Goal: Navigation & Orientation: Find specific page/section

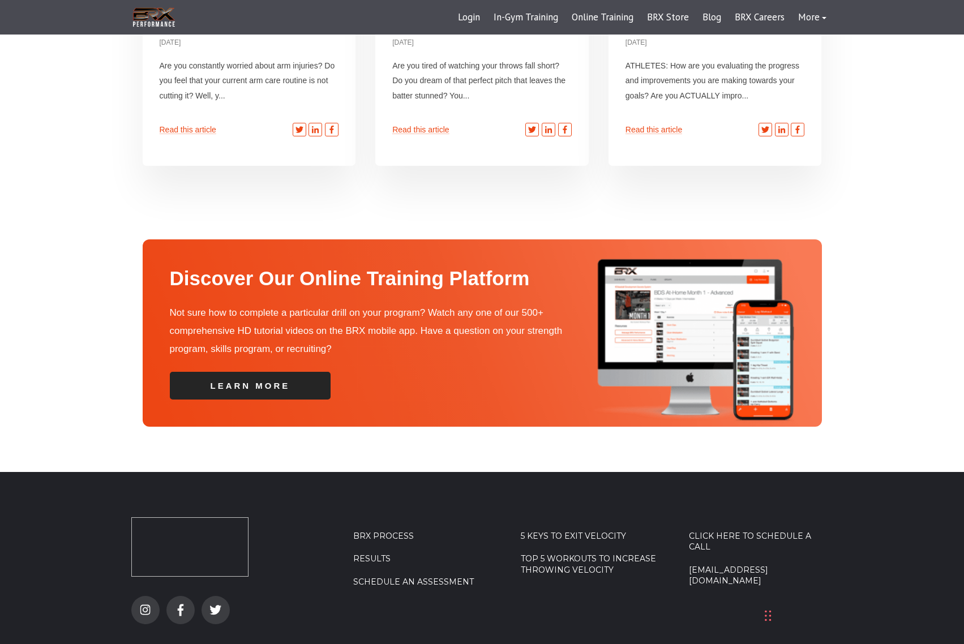
scroll to position [3034, 0]
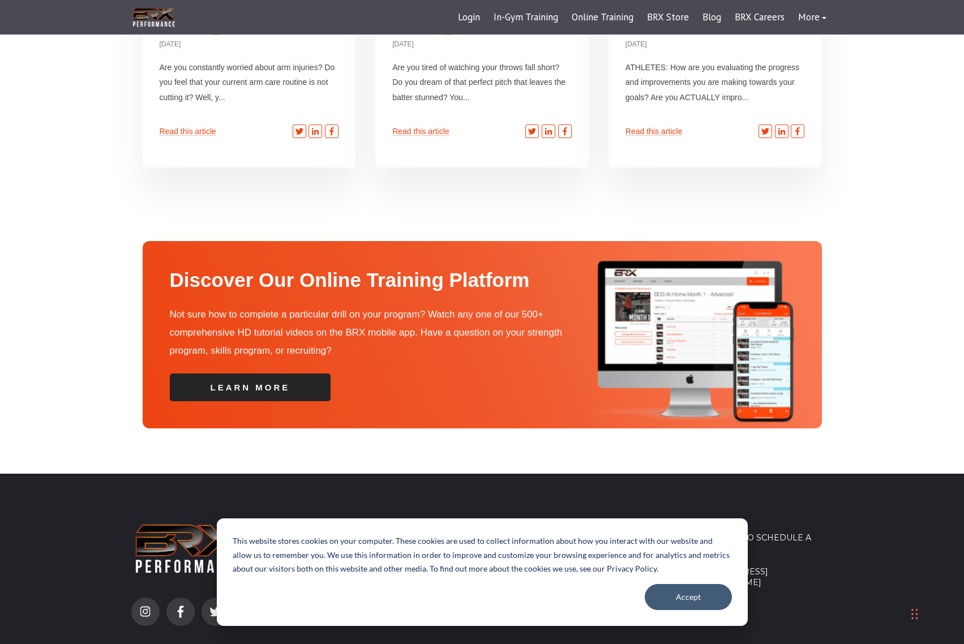
click at [828, 589] on div "Click Here To Schedule A Call [EMAIL_ADDRESS][DOMAIN_NAME]" at bounding box center [761, 603] width 144 height 168
click at [746, 533] on link "Click Here To Schedule A Call" at bounding box center [761, 544] width 144 height 22
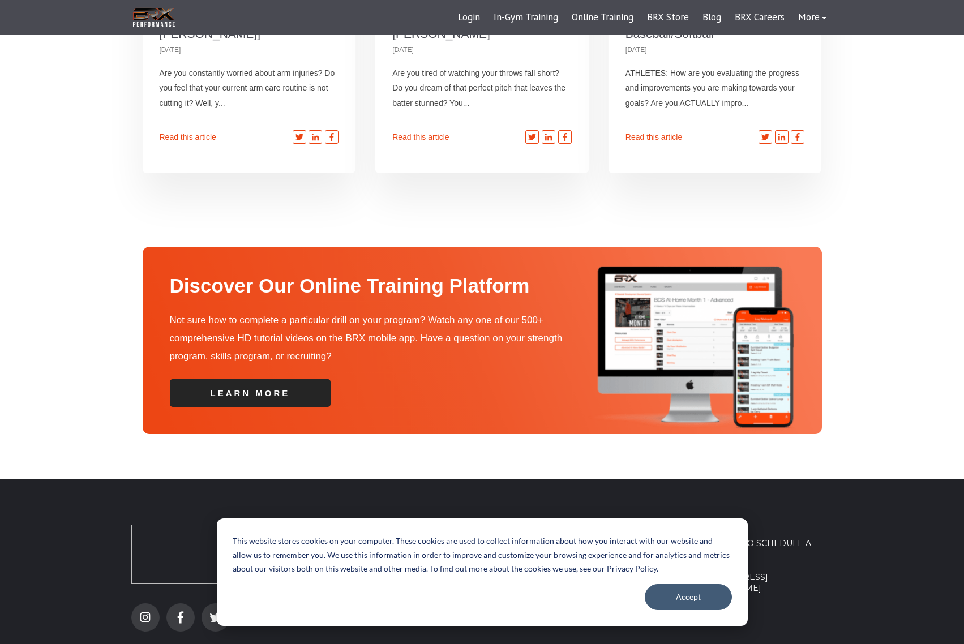
scroll to position [3034, 0]
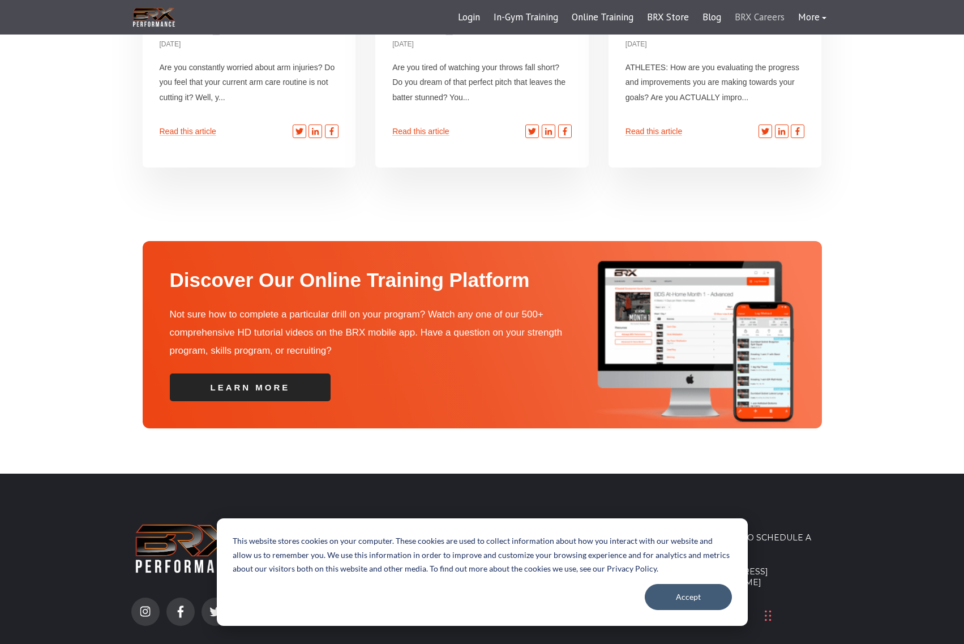
click at [747, 16] on link "BRX Careers" at bounding box center [759, 17] width 63 height 27
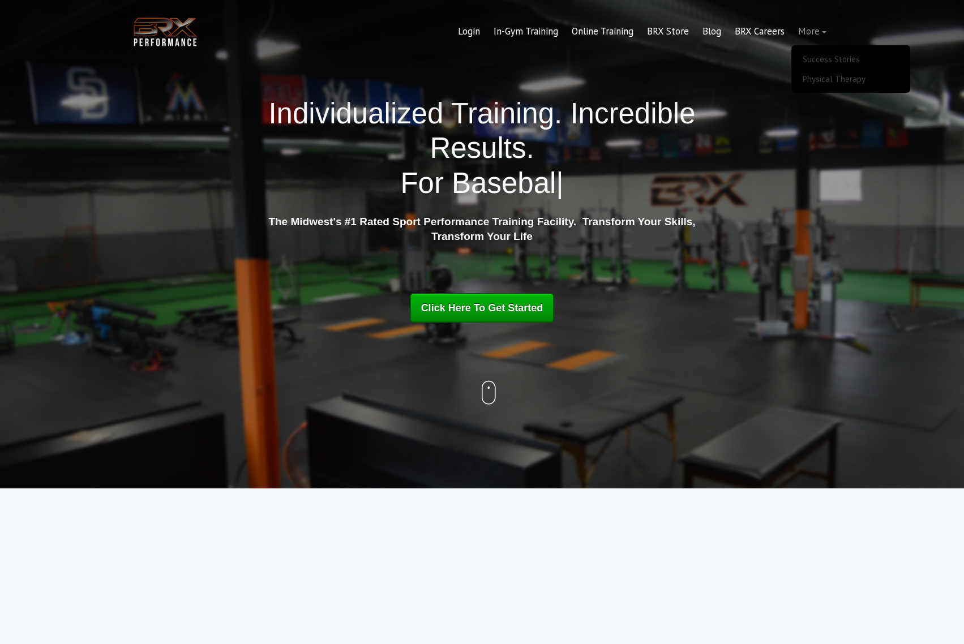
click at [810, 29] on link "More" at bounding box center [813, 31] width 42 height 27
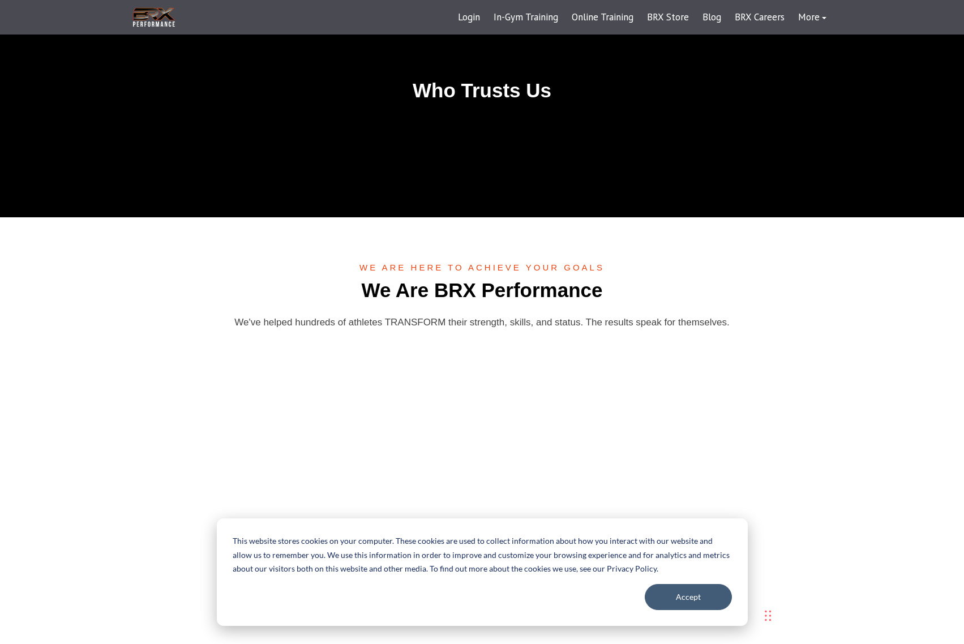
scroll to position [3114, 0]
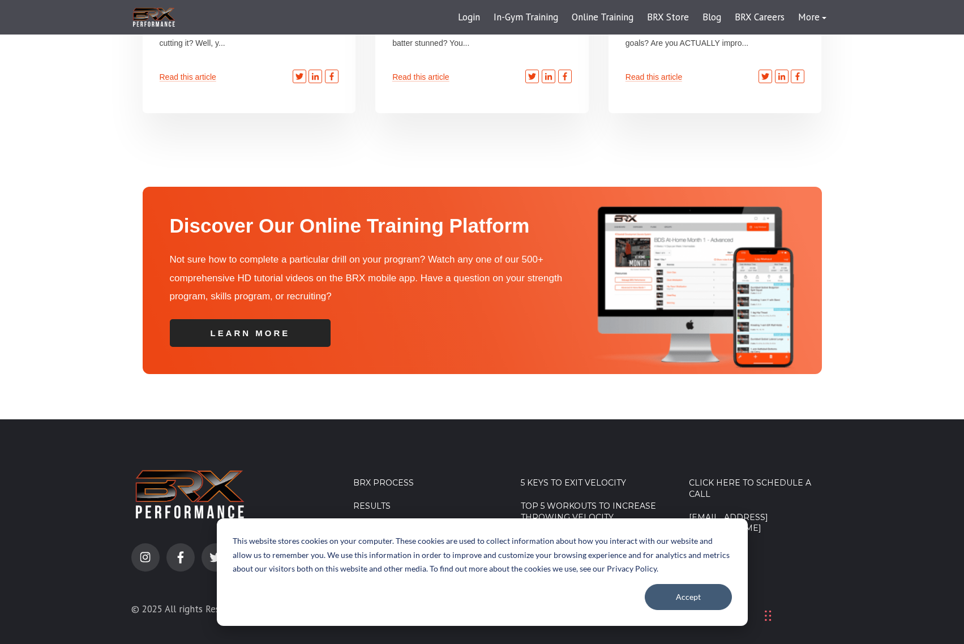
drag, startPoint x: 449, startPoint y: 85, endPoint x: 496, endPoint y: 493, distance: 411.1
click at [680, 601] on button "Accept" at bounding box center [688, 597] width 87 height 26
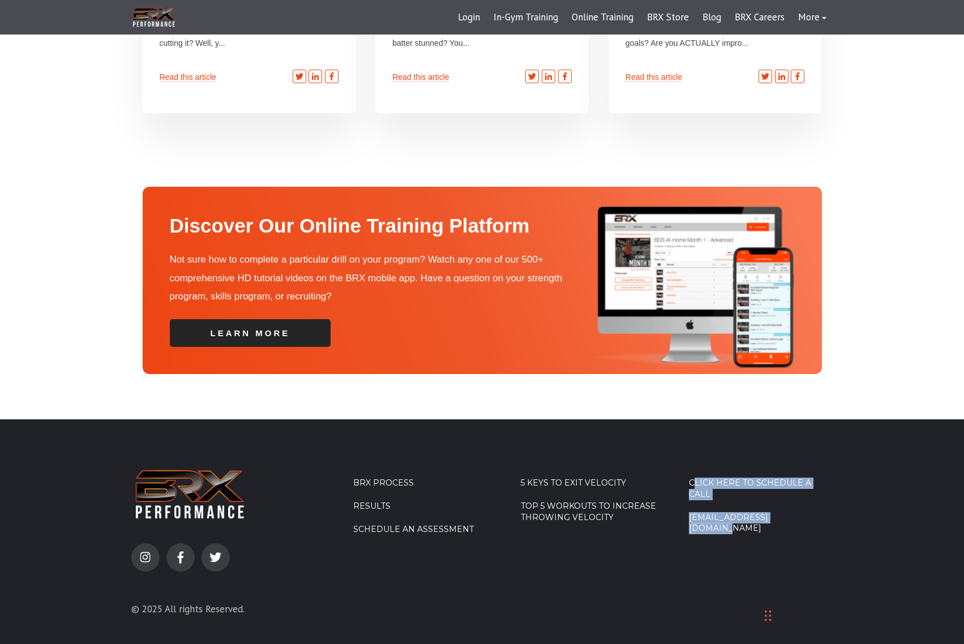
drag, startPoint x: 793, startPoint y: 474, endPoint x: 688, endPoint y: 479, distance: 106.0
click at [688, 479] on footer "instagram facebook-f twitter © 2025 All rights Reserved. BRX Process Results Sc…" at bounding box center [482, 549] width 964 height 259
click at [737, 494] on div "Click Here To Schedule A Call [EMAIL_ADDRESS][DOMAIN_NAME]" at bounding box center [761, 549] width 144 height 168
drag, startPoint x: 50, startPoint y: 444, endPoint x: 40, endPoint y: 439, distance: 11.2
click at [49, 444] on footer "instagram facebook-f twitter © 2025 All rights Reserved. BRX Process Results Sc…" at bounding box center [482, 549] width 964 height 259
